Goal: Navigation & Orientation: Find specific page/section

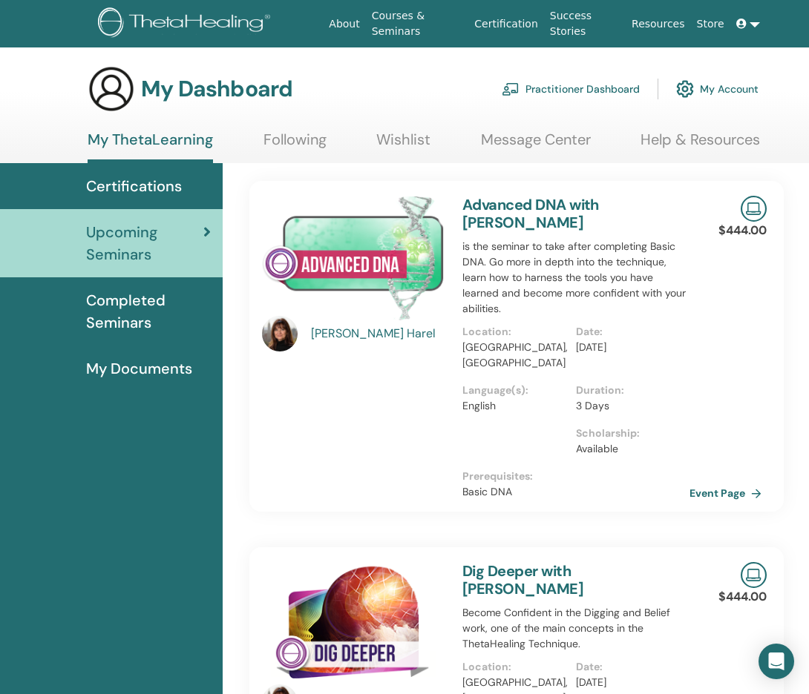
click at [547, 133] on link "Message Center" at bounding box center [536, 145] width 110 height 29
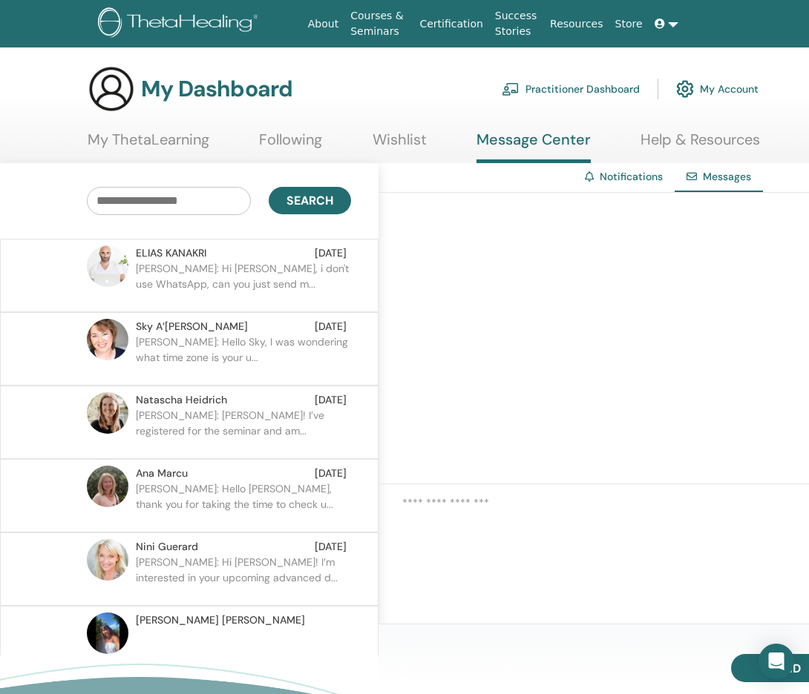
click at [142, 151] on link "My ThetaLearning" at bounding box center [149, 145] width 122 height 29
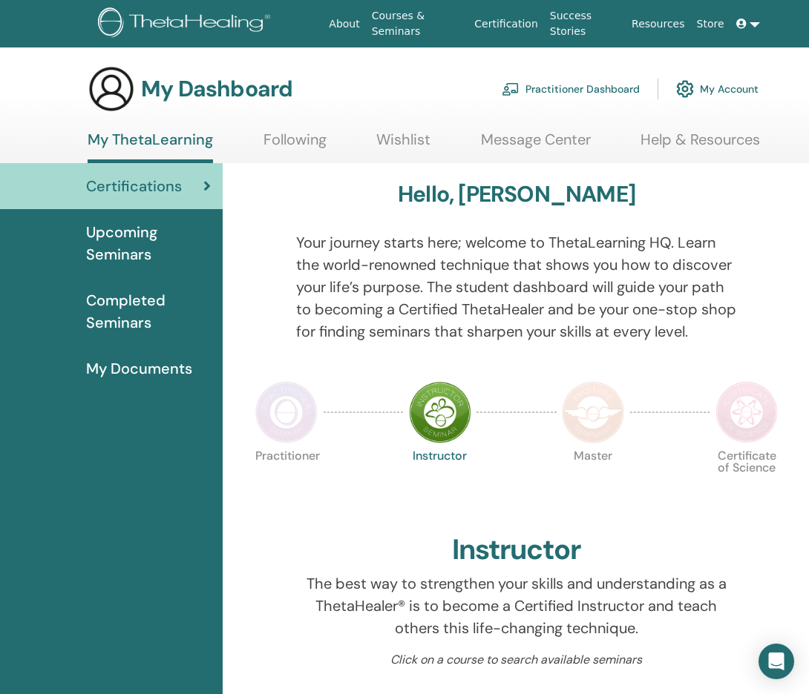
click at [141, 239] on span "Upcoming Seminars" at bounding box center [148, 243] width 125 height 45
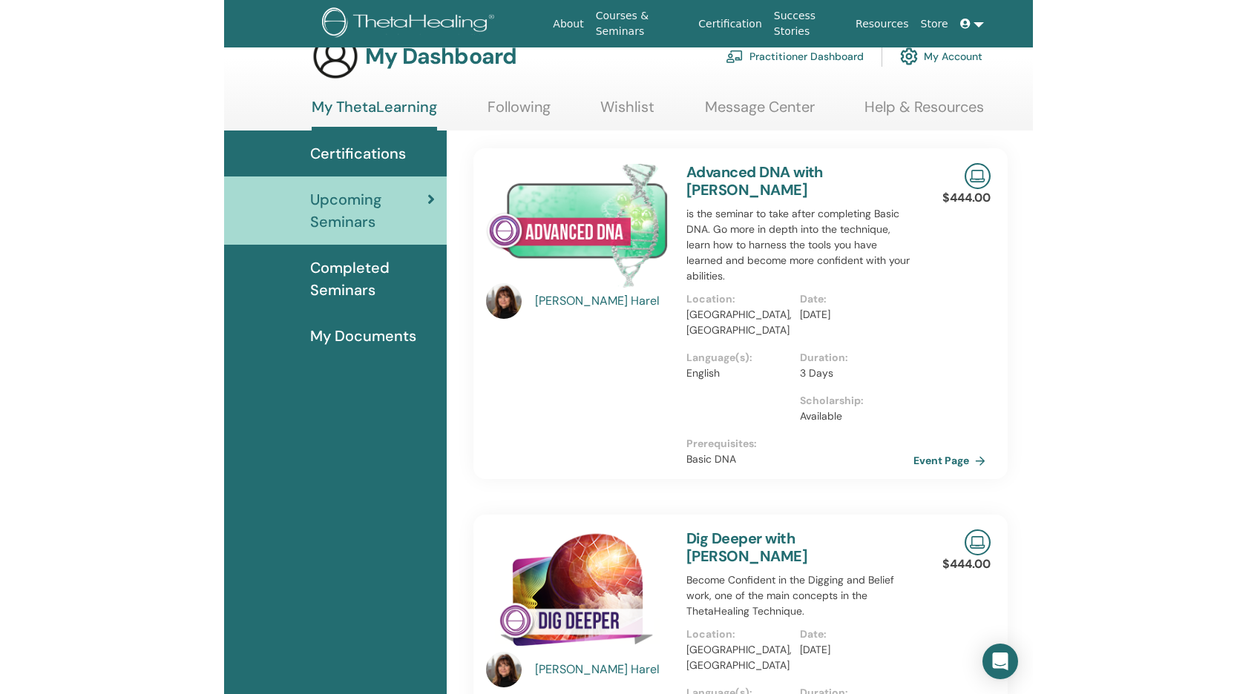
scroll to position [31, 0]
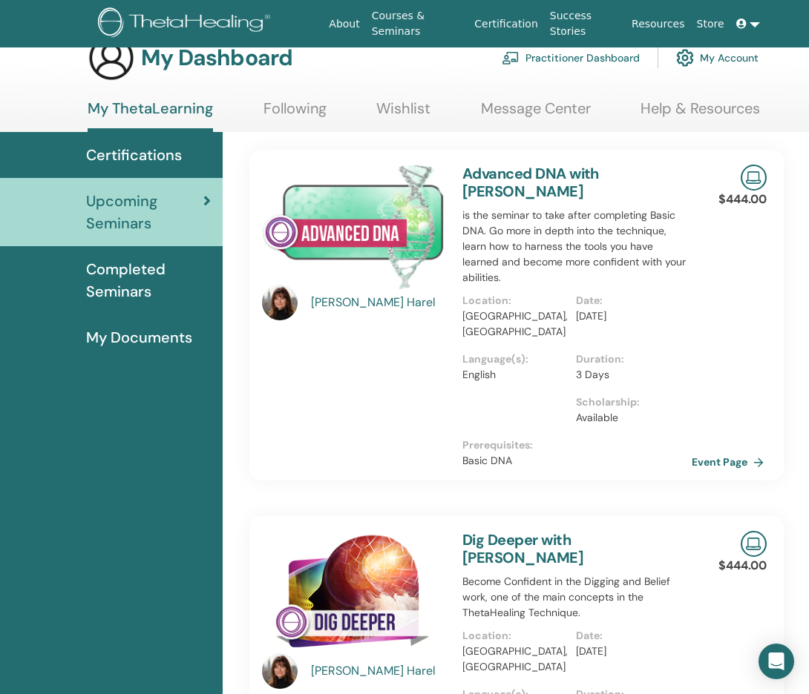
click at [720, 451] on link "Event Page" at bounding box center [730, 462] width 78 height 22
